Goal: Task Accomplishment & Management: Use online tool/utility

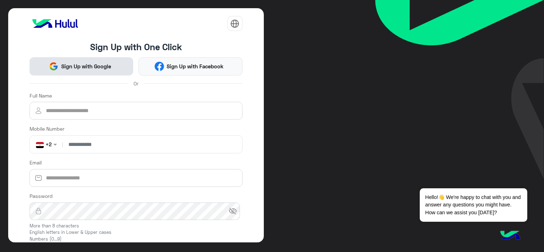
click at [86, 63] on span "Sign Up with Google" at bounding box center [85, 66] width 55 height 8
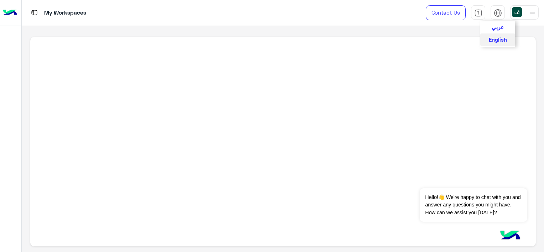
click at [500, 27] on span "عربي" at bounding box center [498, 27] width 12 height 6
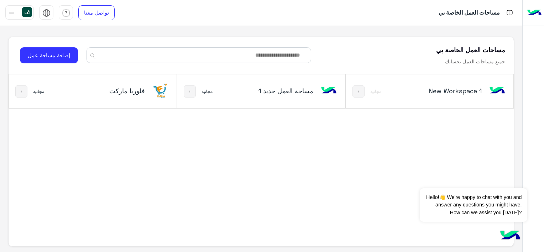
click at [120, 95] on div "فلوريا ماركت" at bounding box center [117, 92] width 56 height 10
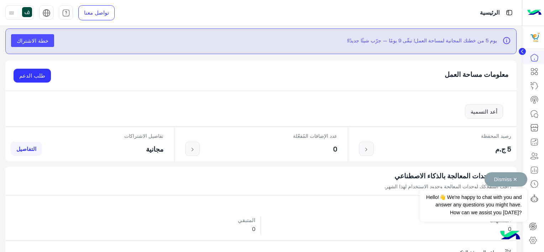
click at [512, 180] on button "Dismiss ✕" at bounding box center [506, 179] width 43 height 14
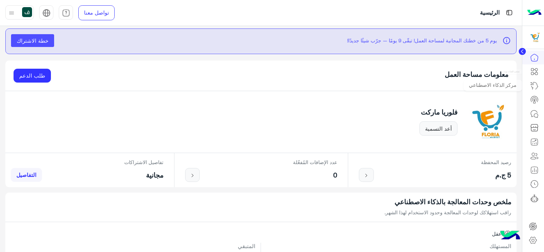
click at [534, 73] on icon at bounding box center [534, 71] width 9 height 9
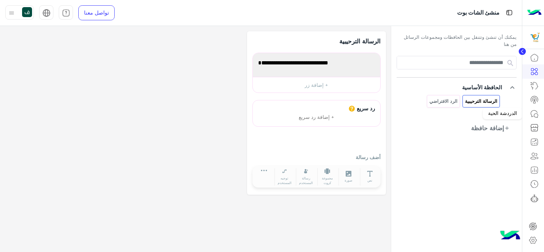
click at [532, 114] on icon at bounding box center [534, 114] width 9 height 9
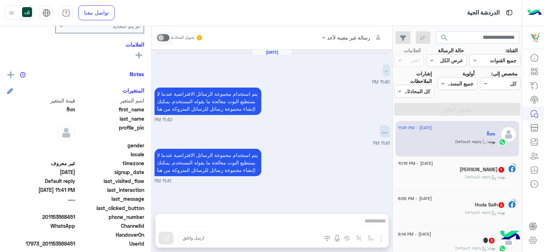
scroll to position [140, 0]
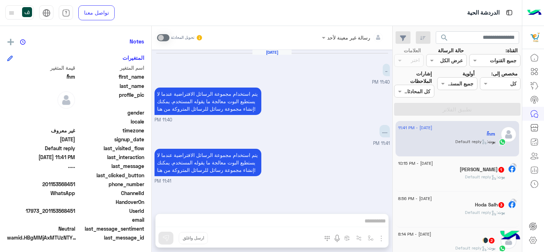
click at [299, 118] on div "يتم استخدام مجموعة الرسائل الافتراضية عندما لا يستطيع البوت معالجة ما يقوله الم…" at bounding box center [272, 105] width 235 height 38
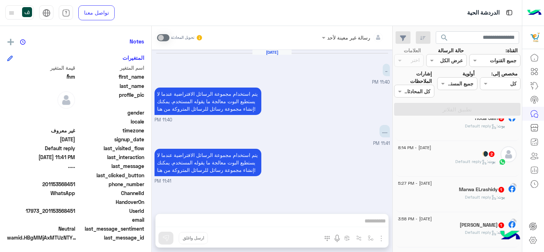
scroll to position [107, 0]
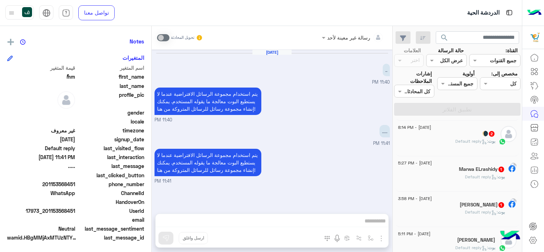
click at [433, 140] on div "[PERSON_NAME] : Default reply" at bounding box center [446, 144] width 97 height 12
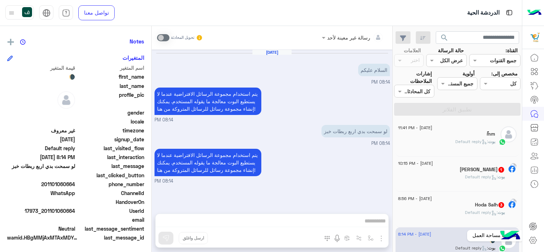
click at [531, 239] on icon at bounding box center [533, 240] width 7 height 7
click at [535, 239] on icon at bounding box center [533, 240] width 9 height 9
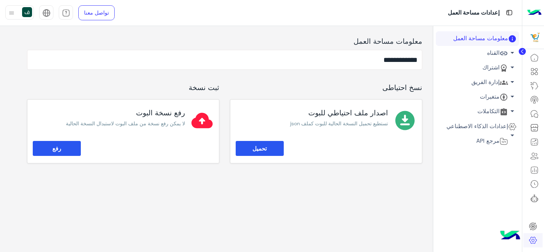
click at [487, 53] on link "القناه arrow_drop_down" at bounding box center [477, 53] width 83 height 15
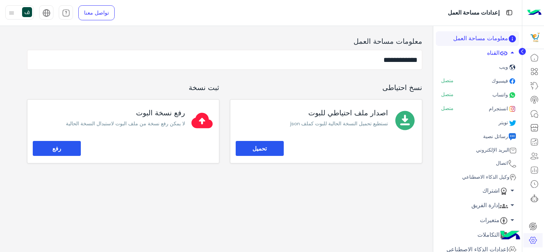
click at [494, 80] on span "فيسبوك" at bounding box center [500, 81] width 18 height 6
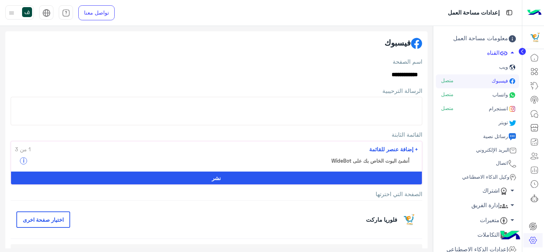
click at [380, 105] on textarea "الرسالة الترحيبية" at bounding box center [217, 111] width 412 height 29
click at [384, 146] on span "+ إضافة عنصر للقائمة" at bounding box center [393, 149] width 49 height 8
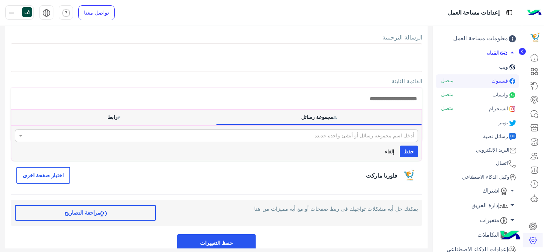
scroll to position [71, 0]
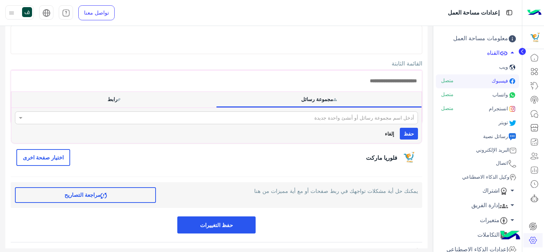
click at [389, 130] on button "إلغاء" at bounding box center [389, 134] width 17 height 12
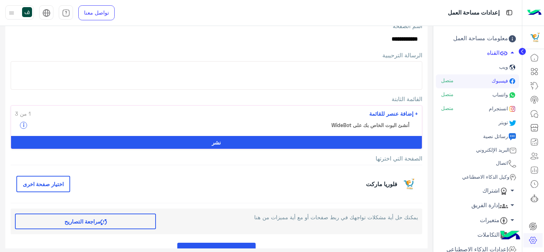
scroll to position [36, 0]
click at [326, 145] on button "نشر" at bounding box center [216, 142] width 411 height 13
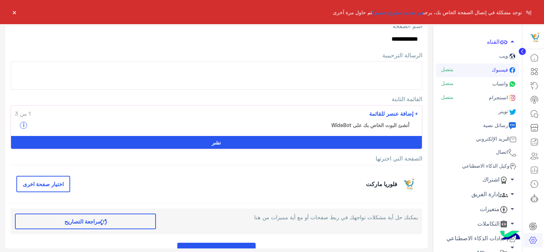
scroll to position [21, 0]
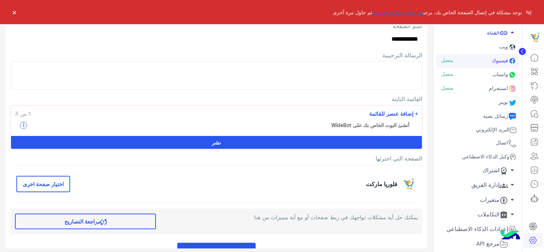
click at [497, 198] on link "متغيرات arrow_drop_down" at bounding box center [477, 200] width 83 height 15
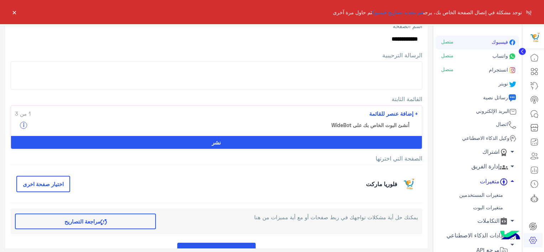
scroll to position [46, 0]
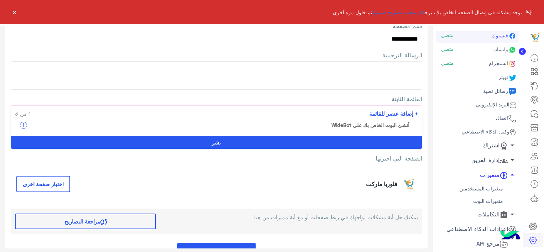
click at [490, 198] on link "متغيرات البوت" at bounding box center [477, 201] width 83 height 12
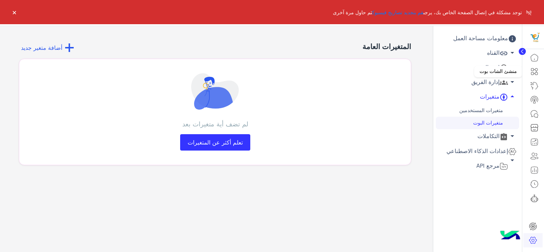
click at [536, 73] on icon at bounding box center [534, 71] width 9 height 9
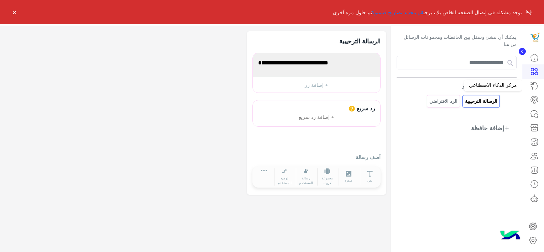
click at [532, 86] on icon at bounding box center [534, 86] width 9 height 9
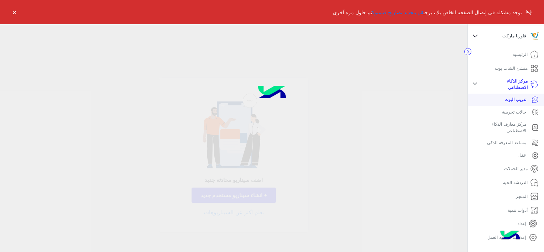
click at [516, 113] on p "حالات تجريبية" at bounding box center [514, 112] width 24 height 6
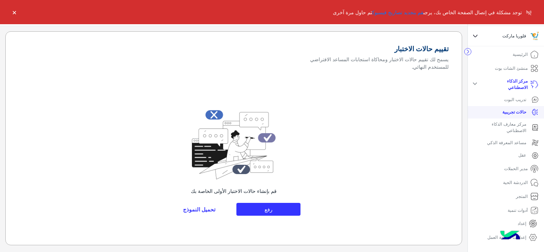
click at [528, 195] on link "المتجر" at bounding box center [528, 197] width 34 height 14
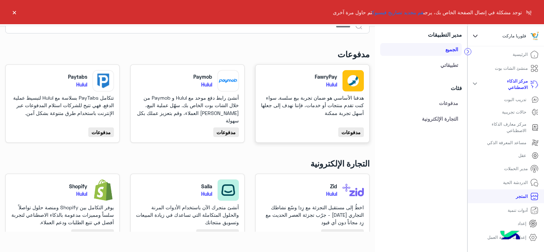
scroll to position [71, 0]
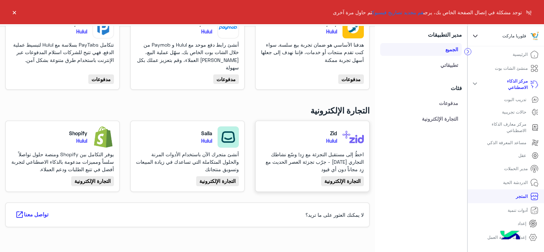
click at [332, 175] on link "Zid Hulul اخطُ إلى مستقبل التجزئة مع زِد! وسّع نشاطك التجاري [DATE] - جرّب تجزئ…" at bounding box center [312, 155] width 103 height 59
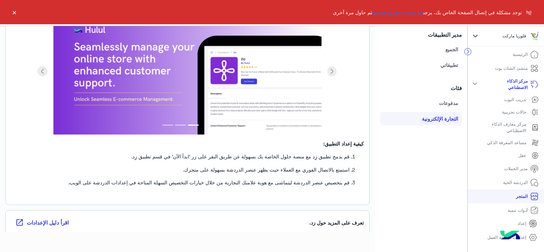
scroll to position [6, 0]
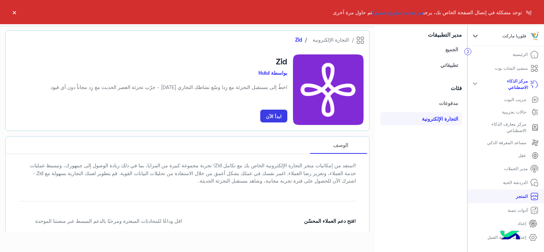
click at [523, 68] on p "منشئ الشات بوت" at bounding box center [511, 68] width 33 height 6
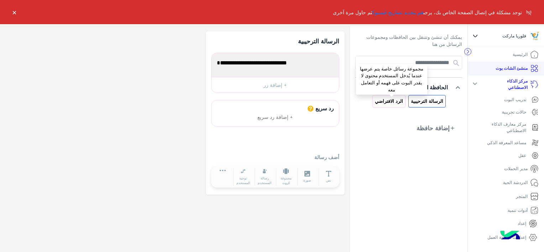
click at [387, 98] on p "الرد الافتراضي" at bounding box center [389, 101] width 29 height 8
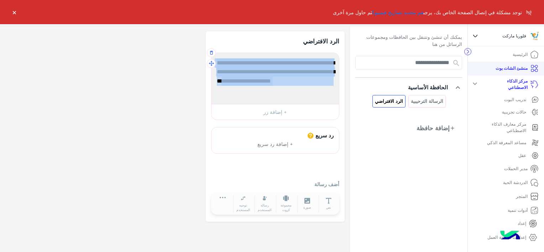
drag, startPoint x: 297, startPoint y: 95, endPoint x: 339, endPoint y: 53, distance: 60.2
click at [339, 53] on app-playground-text-message "**********" at bounding box center [275, 87] width 128 height 68
drag, startPoint x: 339, startPoint y: 53, endPoint x: 305, endPoint y: 83, distance: 45.2
click at [305, 82] on span "يتم استخدام مجموعة الرسائل الافتراضية عندما لا يستطيع البوت معالجة ما يقوله الم…" at bounding box center [275, 71] width 117 height 27
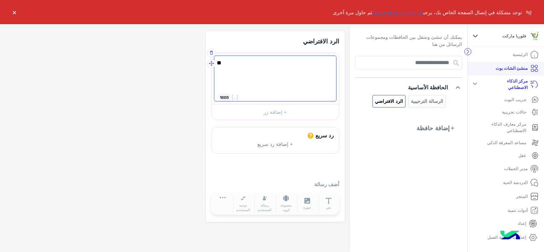
type textarea "*"
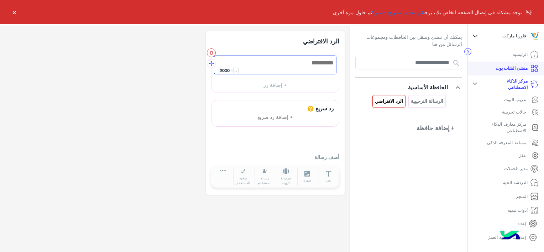
click at [209, 50] on icon "button" at bounding box center [211, 52] width 5 height 5
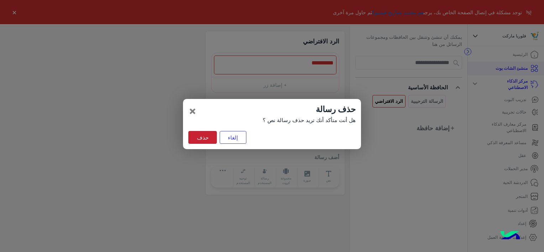
click at [203, 139] on button "حذف" at bounding box center [202, 137] width 29 height 13
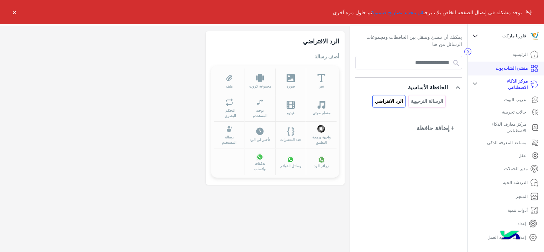
click at [12, 10] on button "×" at bounding box center [14, 12] width 7 height 7
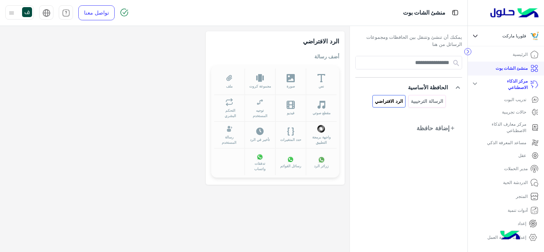
click at [510, 102] on p "تدريب البوت" at bounding box center [515, 100] width 22 height 6
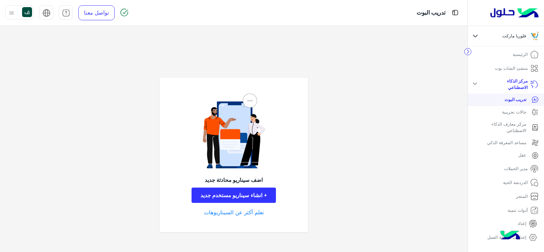
click at [514, 66] on p "منشئ الشات بوت" at bounding box center [511, 68] width 33 height 6
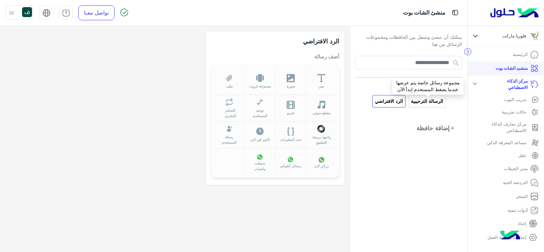
click at [418, 101] on p "الرسالة الترحيبية" at bounding box center [426, 101] width 33 height 8
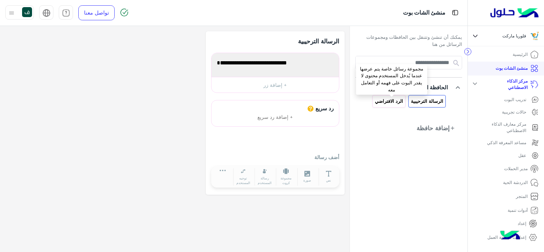
click at [388, 103] on p "الرد الافتراضي" at bounding box center [389, 101] width 29 height 8
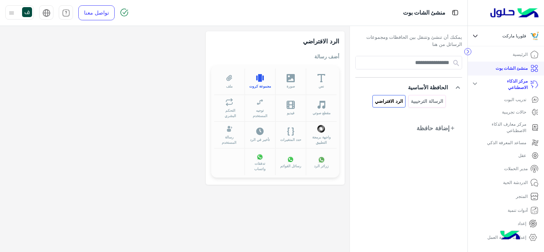
click at [262, 84] on span "مجموعة كروت" at bounding box center [260, 86] width 22 height 5
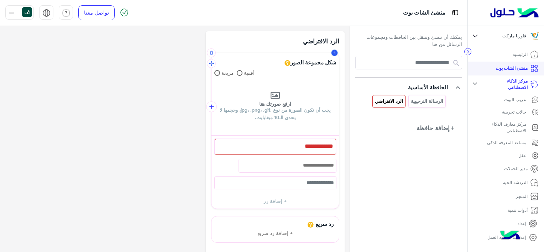
click at [218, 74] on span at bounding box center [217, 73] width 6 height 6
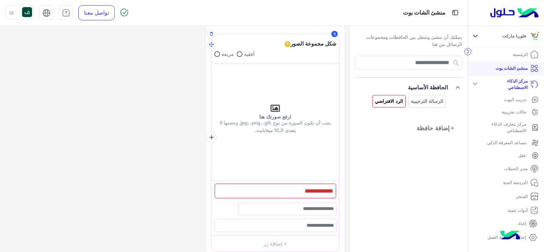
scroll to position [36, 0]
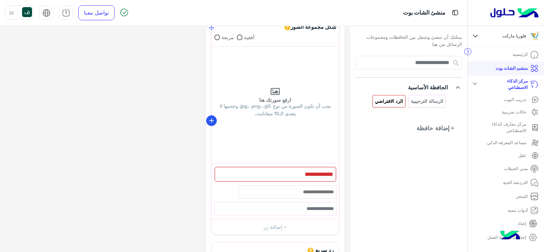
click at [211, 121] on icon "add" at bounding box center [211, 120] width 7 height 7
click at [333, 134] on icon "button" at bounding box center [334, 135] width 5 height 5
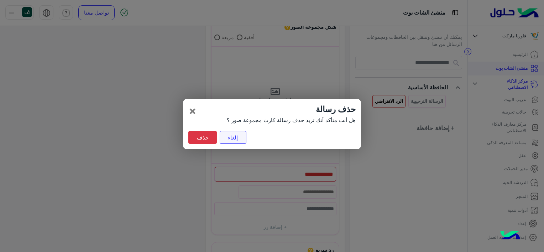
click at [232, 137] on button "إلغاء" at bounding box center [233, 137] width 27 height 13
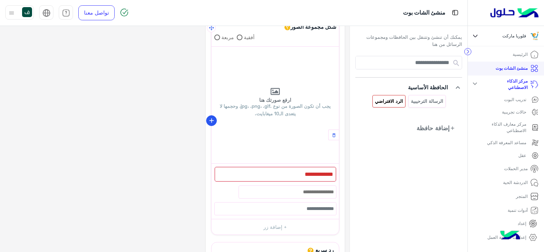
click at [210, 119] on icon "add" at bounding box center [211, 120] width 7 height 7
click at [210, 119] on icon "add" at bounding box center [211, 121] width 7 height 7
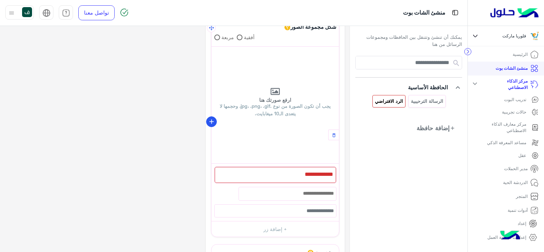
click at [210, 119] on icon "add" at bounding box center [211, 121] width 7 height 7
click at [210, 119] on icon "add" at bounding box center [211, 120] width 7 height 7
click at [210, 119] on icon "add" at bounding box center [211, 121] width 7 height 7
click at [210, 119] on icon "add" at bounding box center [211, 120] width 7 height 7
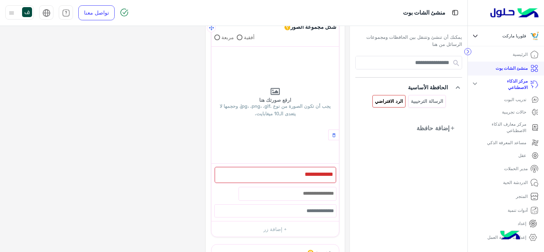
click at [210, 119] on div "الرد الافتراضي شكل مجموعة الصور مربعة أفقية 1 2 3 4 5 6 7 8 9 10 يرجي إعداد عنص…" at bounding box center [275, 167] width 139 height 343
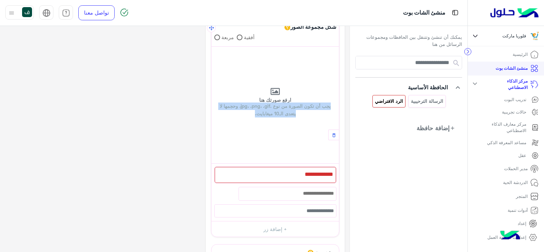
click at [210, 119] on div "الرد الافتراضي شكل مجموعة الصور مربعة أفقية 1 2 3 4 5 6 7 8 9 10 يرجي إعداد عنص…" at bounding box center [275, 167] width 139 height 343
click at [210, 119] on div "الرد الافتراضي شكل مجموعة الصور مربعة أفقية 1 2 3 4 5 6 7 8 9 10 يرجي إعداد عنص…" at bounding box center [275, 166] width 139 height 341
click at [284, 142] on label "ارفع صورتك هنا يجب أن تكون الصورة من نوع .jpg، .png، .gif، وحجمها لا يتعدى الـ1…" at bounding box center [276, 105] width 128 height 117
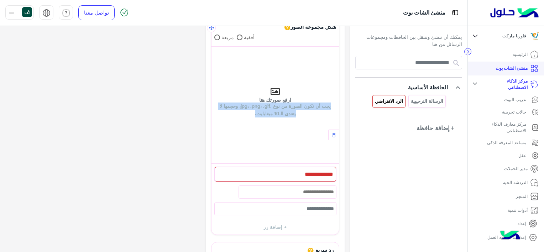
click at [339, 47] on input "ارفع صورتك هنا يجب أن تكون الصورة من نوع .jpg، .png، .gif، وحجمها لا يتعدى الـ1…" at bounding box center [339, 47] width 0 height 0
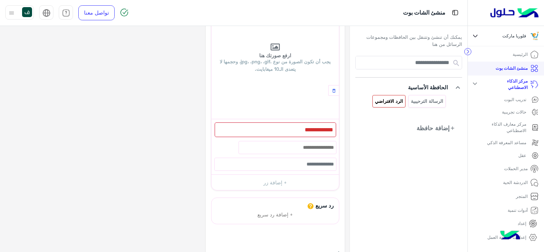
scroll to position [0, 0]
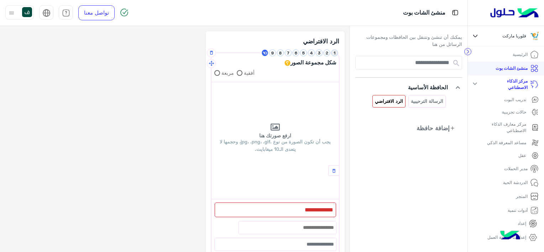
click at [334, 53] on button "1" at bounding box center [334, 53] width 7 height 7
click at [325, 53] on button "2" at bounding box center [327, 53] width 7 height 7
click at [322, 53] on li "3" at bounding box center [320, 53] width 8 height 7
click at [317, 53] on button "3" at bounding box center [319, 53] width 7 height 7
click at [212, 53] on icon "button" at bounding box center [211, 52] width 5 height 5
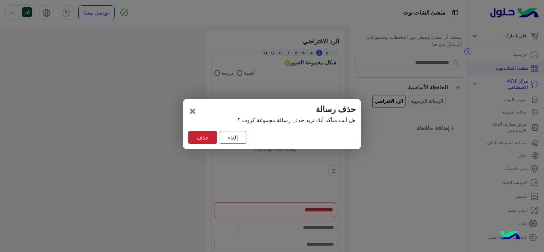
click at [209, 136] on button "حذف" at bounding box center [202, 137] width 29 height 13
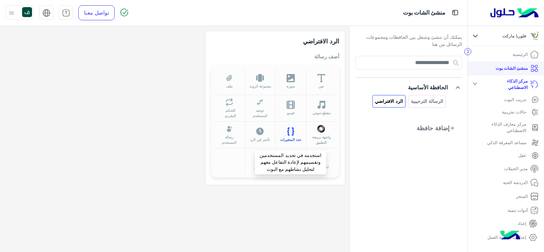
click at [293, 133] on icon at bounding box center [293, 132] width 2 height 8
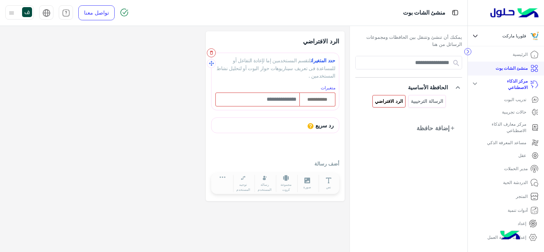
click at [212, 52] on icon "button" at bounding box center [211, 53] width 3 height 4
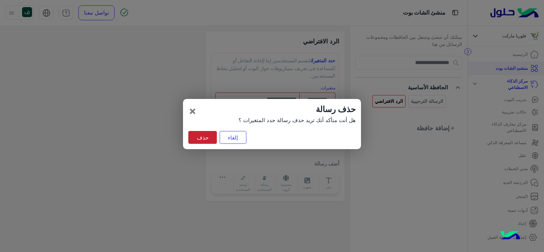
click at [196, 141] on button "حذف" at bounding box center [202, 137] width 29 height 13
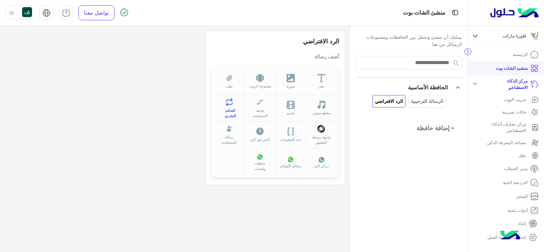
click at [224, 104] on button "التحكم البشري" at bounding box center [229, 108] width 31 height 27
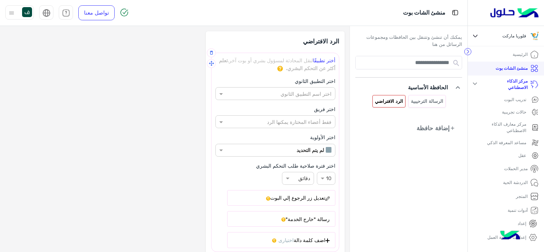
click at [247, 94] on input "text" at bounding box center [270, 93] width 121 height 7
click at [247, 94] on input "text" at bounding box center [274, 93] width 121 height 7
click at [265, 111] on div "Widebot Inbox" at bounding box center [276, 107] width 120 height 13
click at [247, 118] on input "text" at bounding box center [270, 121] width 121 height 7
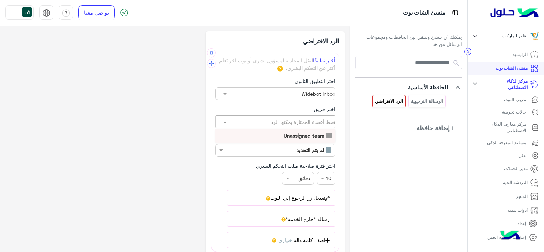
click at [260, 135] on div "Unassigned team" at bounding box center [276, 135] width 120 height 13
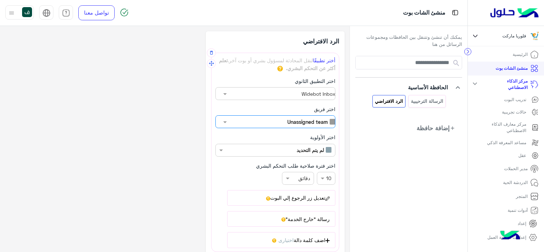
scroll to position [36, 0]
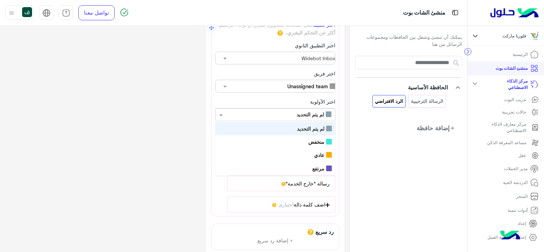
click at [244, 113] on input "text" at bounding box center [270, 114] width 121 height 7
click at [244, 113] on input "text" at bounding box center [274, 114] width 121 height 7
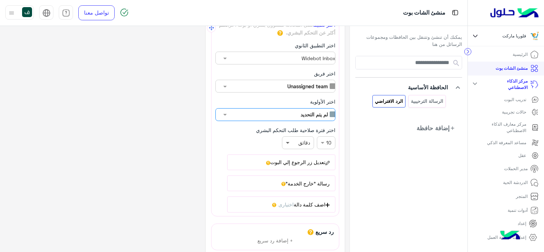
scroll to position [71, 0]
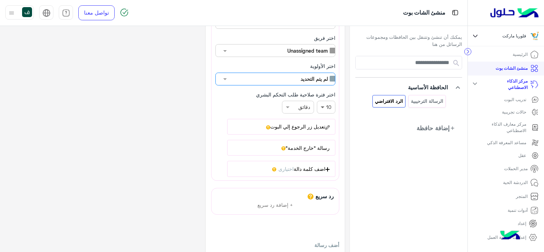
click at [321, 109] on div "× 10" at bounding box center [326, 107] width 19 height 13
click at [234, 111] on div "× 10 1 2 3 4 5 6 7 8 9 10 11 12 13 14 15 16 17 18 19 20 21 22 23 24 25 26 27 28…" at bounding box center [276, 107] width 120 height 13
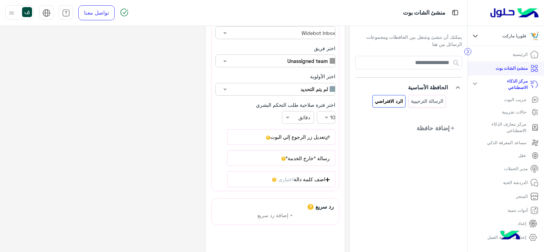
scroll to position [0, 0]
